Goal: Find specific page/section: Find specific page/section

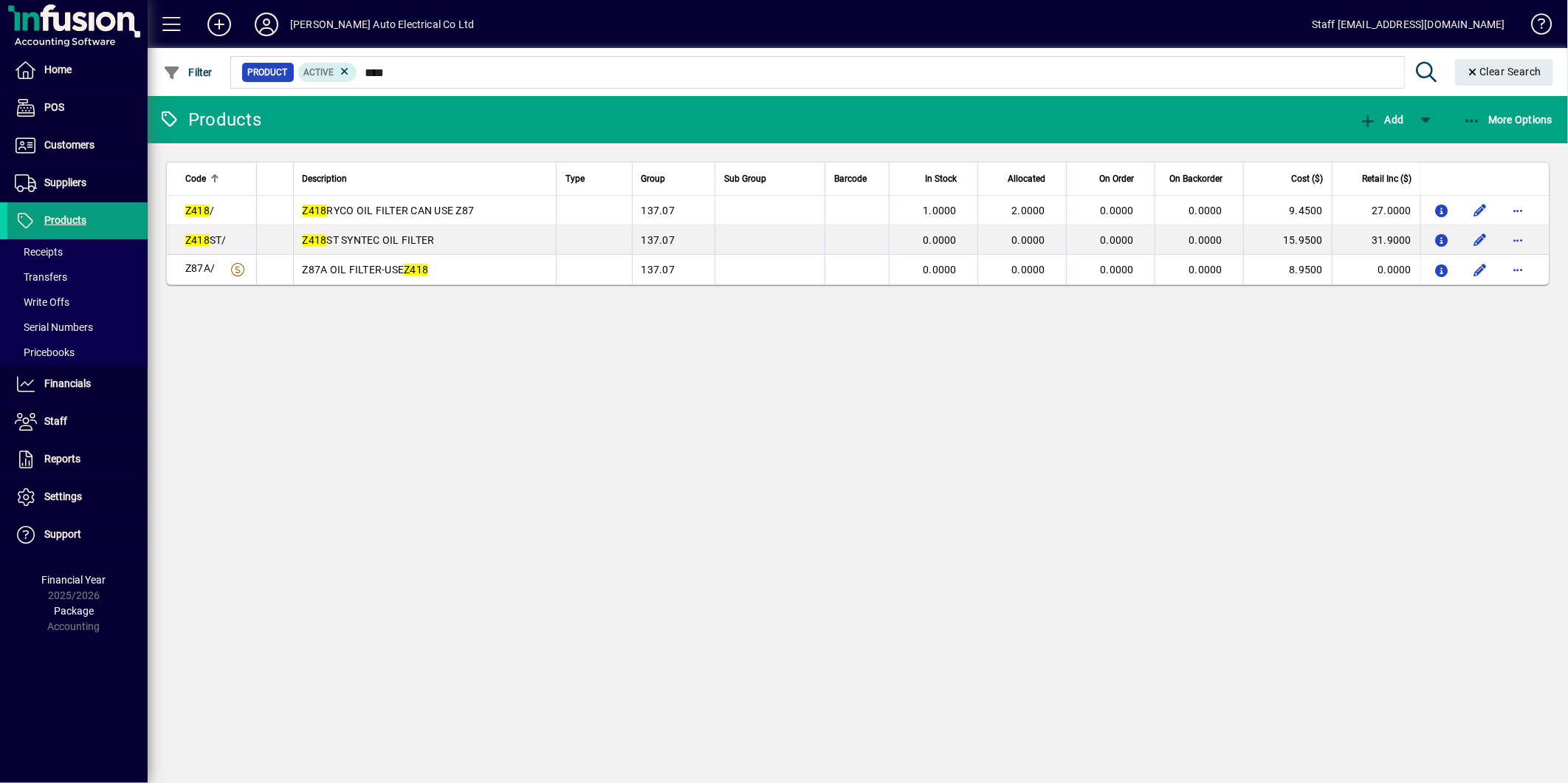
type input "****"
